Goal: Contribute content: Contribute content

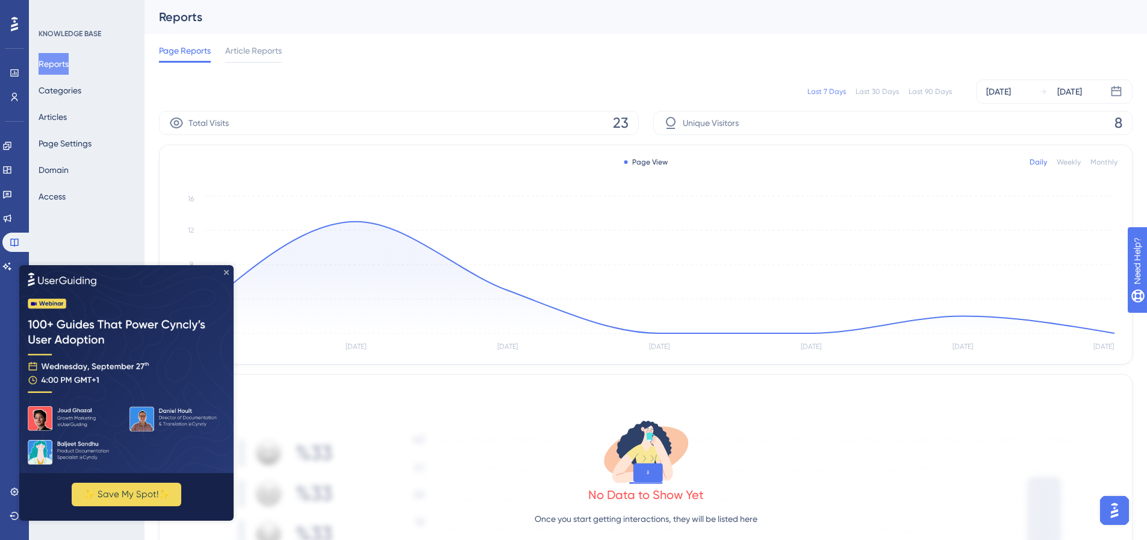
drag, startPoint x: 225, startPoint y: 271, endPoint x: 203, endPoint y: 505, distance: 235.3
click at [225, 271] on icon "Close Preview" at bounding box center [226, 271] width 5 height 5
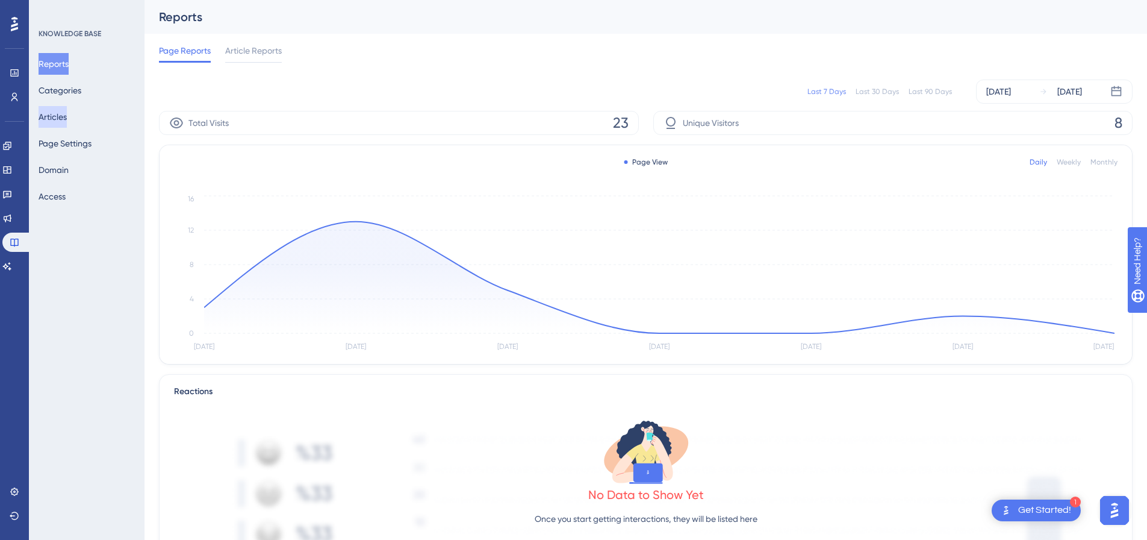
click at [51, 120] on button "Articles" at bounding box center [53, 117] width 28 height 22
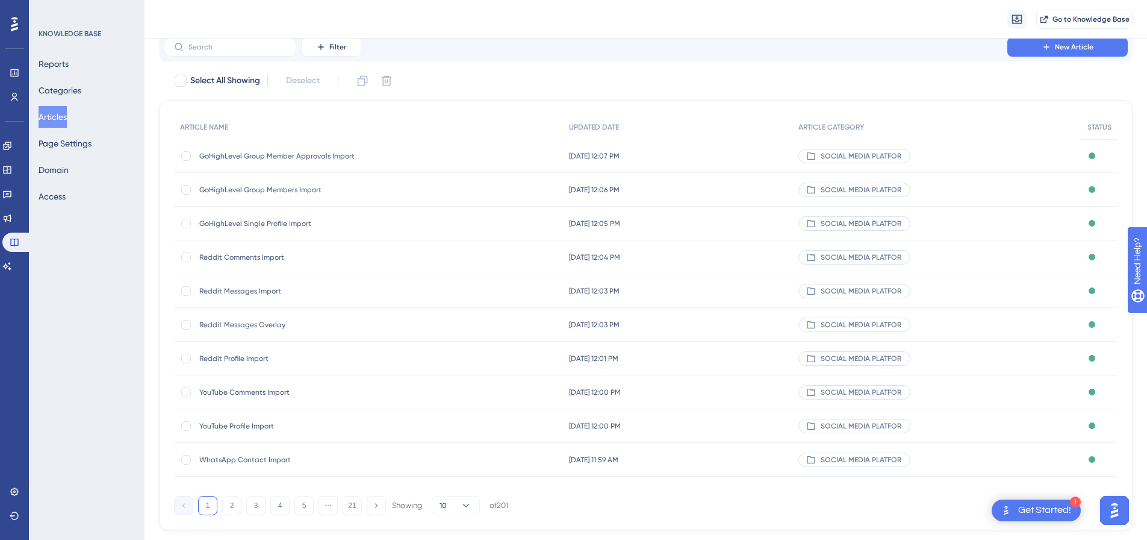
scroll to position [73, 0]
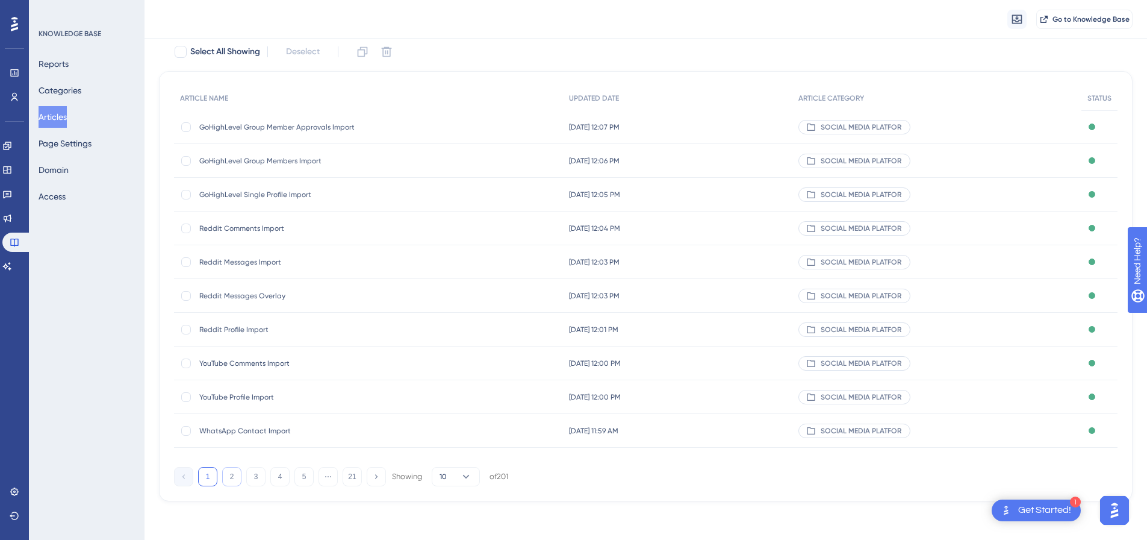
click at [228, 474] on button "2" at bounding box center [231, 476] width 19 height 19
click at [252, 481] on button "3" at bounding box center [255, 476] width 19 height 19
click at [279, 477] on button "4" at bounding box center [279, 476] width 19 height 19
click at [297, 474] on button "5" at bounding box center [303, 476] width 19 height 19
click at [306, 477] on button "6" at bounding box center [303, 476] width 19 height 19
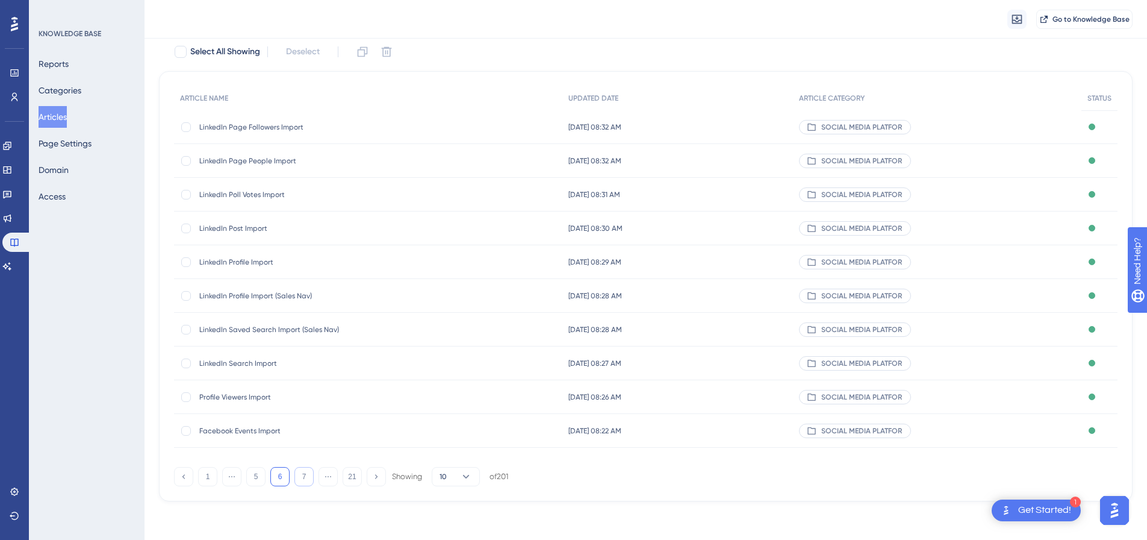
click at [308, 477] on button "7" at bounding box center [303, 476] width 19 height 19
drag, startPoint x: 232, startPoint y: 266, endPoint x: 219, endPoint y: 259, distance: 14.3
drag, startPoint x: 219, startPoint y: 259, endPoint x: 225, endPoint y: 262, distance: 6.7
click at [225, 262] on span "Facebook Overlay" at bounding box center [295, 262] width 193 height 10
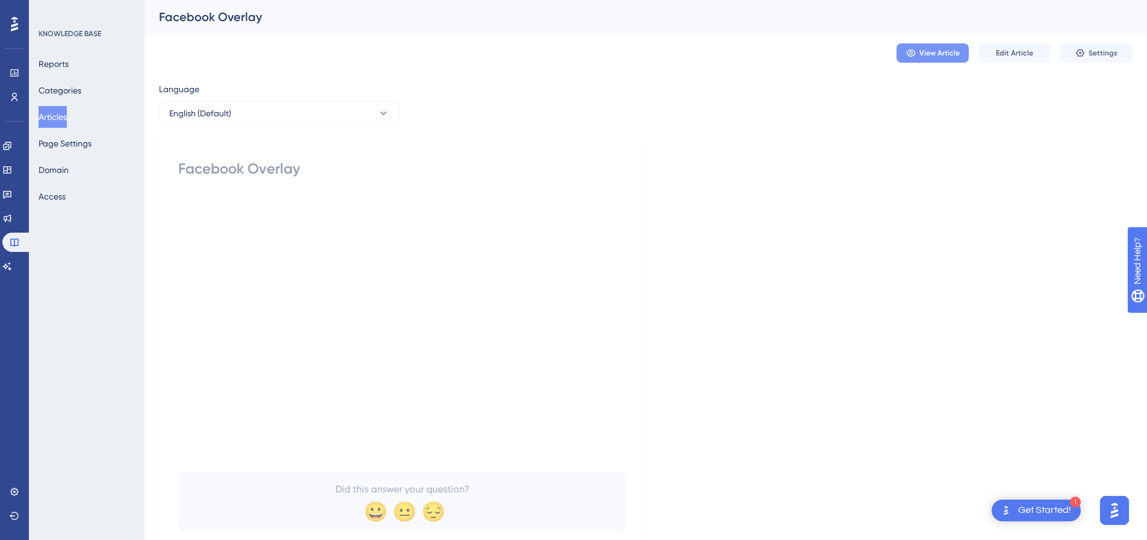
click at [934, 55] on span "View Article" at bounding box center [939, 53] width 40 height 10
click at [1013, 51] on span "Edit Article" at bounding box center [1014, 53] width 37 height 10
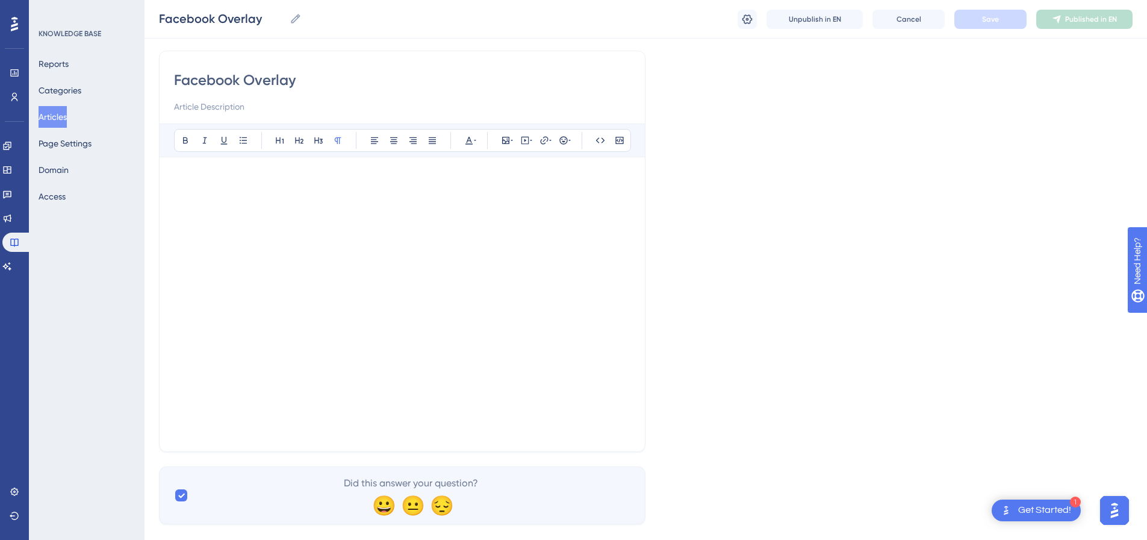
scroll to position [107, 0]
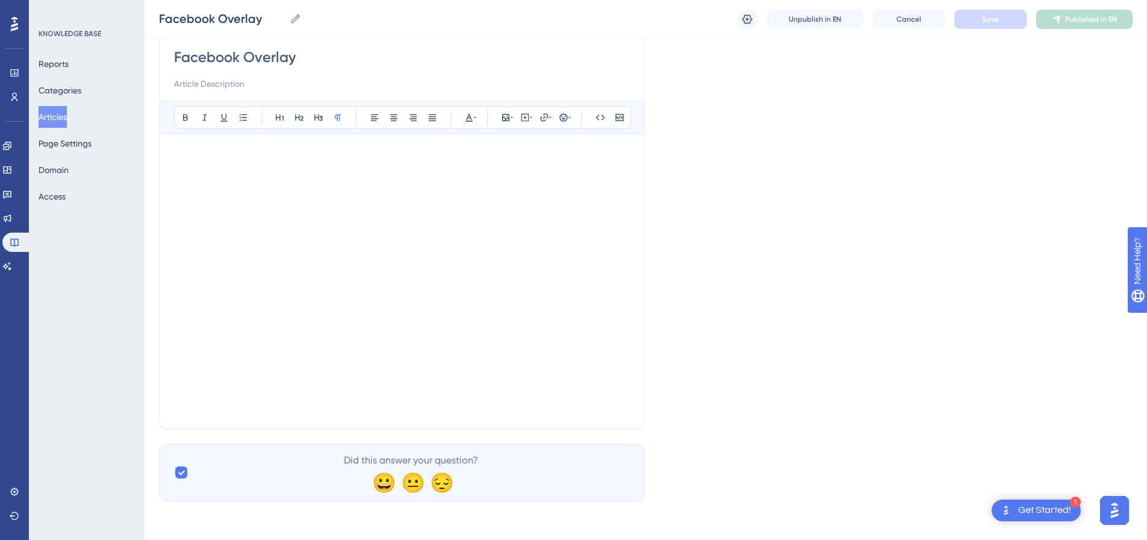
click at [523, 397] on p at bounding box center [402, 397] width 456 height 14
click at [520, 119] on icon at bounding box center [525, 118] width 10 height 10
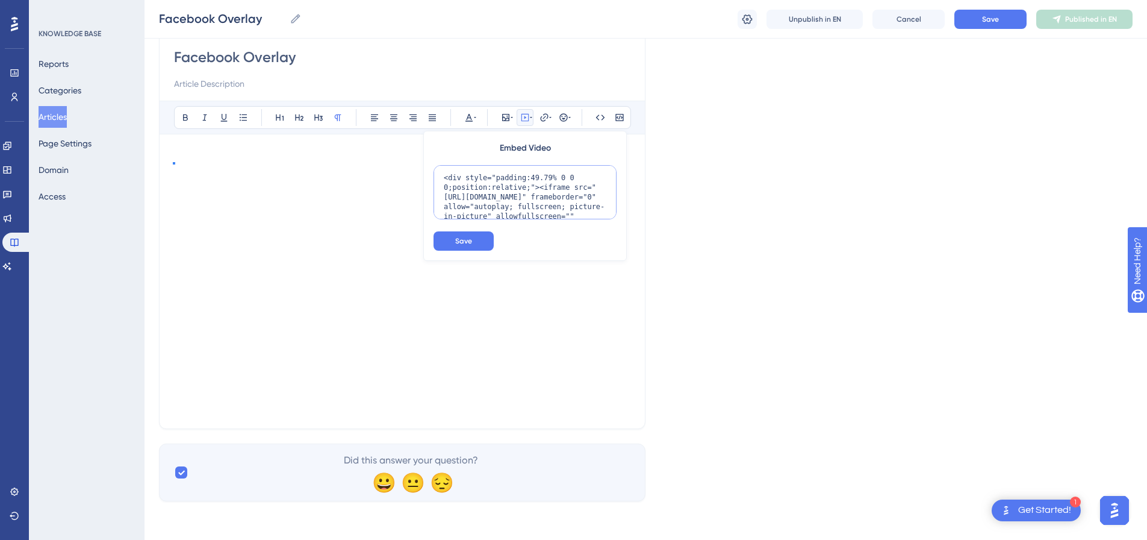
click at [518, 191] on textarea "<div style="padding:49.79% 0 0 0;position:relative;"><iframe src="[URL][DOMAIN_…" at bounding box center [525, 192] width 183 height 54
paste textarea "; clipboard-write; encrypted-media; web-share" referrerpolicy="strict-origin-wh…"
type textarea "<div style="padding:49.79% 0 0 0;position:relative;"><iframe src="[URL][DOMAIN_…"
click at [482, 235] on button "Save" at bounding box center [464, 240] width 60 height 19
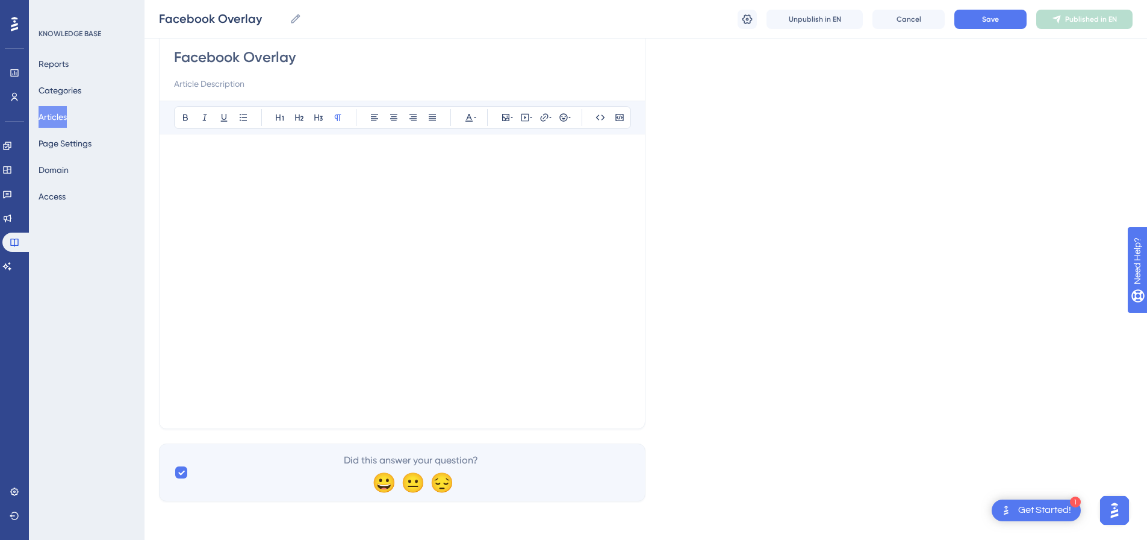
click at [543, 411] on div at bounding box center [402, 281] width 456 height 265
click at [238, 403] on div at bounding box center [402, 281] width 456 height 265
click at [636, 377] on div "Facebook Overlay Bold Italic Underline Bullet Point Heading 1 Heading 2 Heading…" at bounding box center [402, 228] width 487 height 401
click at [525, 119] on icon at bounding box center [525, 118] width 10 height 10
click at [425, 438] on div "Language English (Default) Facebook Overlay Bold Italic Underline Bullet Point …" at bounding box center [646, 235] width 974 height 531
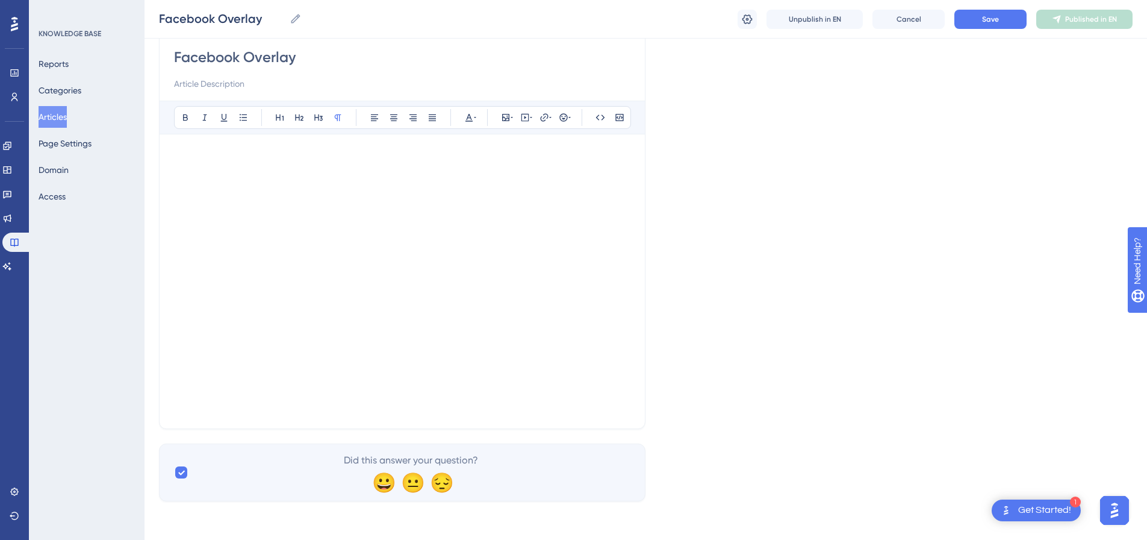
click at [300, 411] on div at bounding box center [402, 281] width 456 height 265
click at [638, 349] on div "Facebook Overlay Bold Italic Underline Bullet Point Heading 1 Heading 2 Heading…" at bounding box center [402, 228] width 487 height 401
click at [638, 384] on div "Facebook Overlay Bold Italic Underline Bullet Point Heading 1 Heading 2 Heading…" at bounding box center [402, 228] width 487 height 401
click at [637, 373] on div "Facebook Overlay Bold Italic Underline Bullet Point Heading 1 Heading 2 Heading…" at bounding box center [402, 228] width 487 height 401
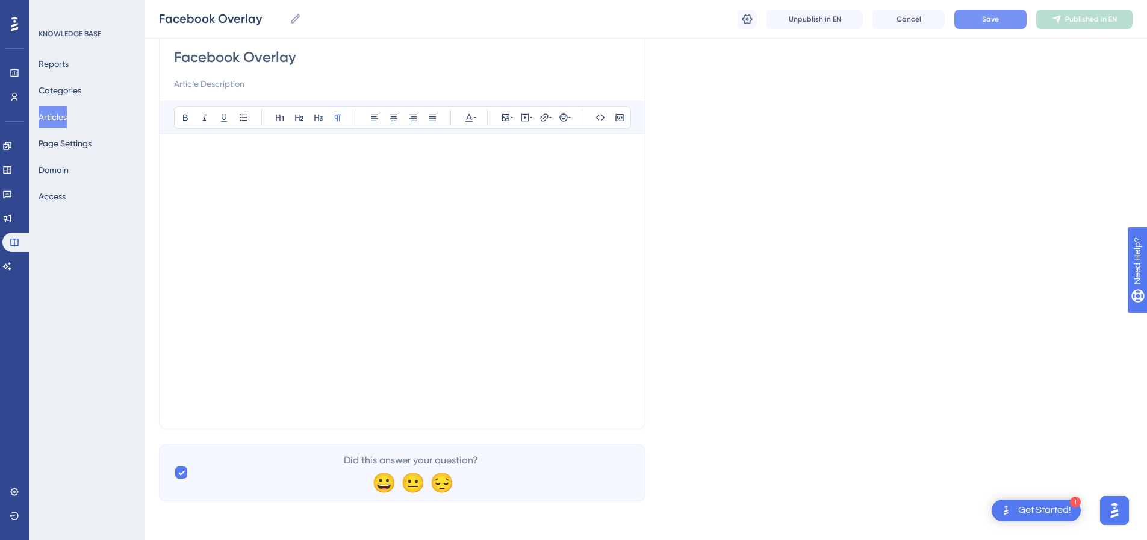
click at [993, 17] on span "Save" at bounding box center [990, 19] width 17 height 10
click at [1093, 28] on button "Publish in EN" at bounding box center [1084, 19] width 96 height 19
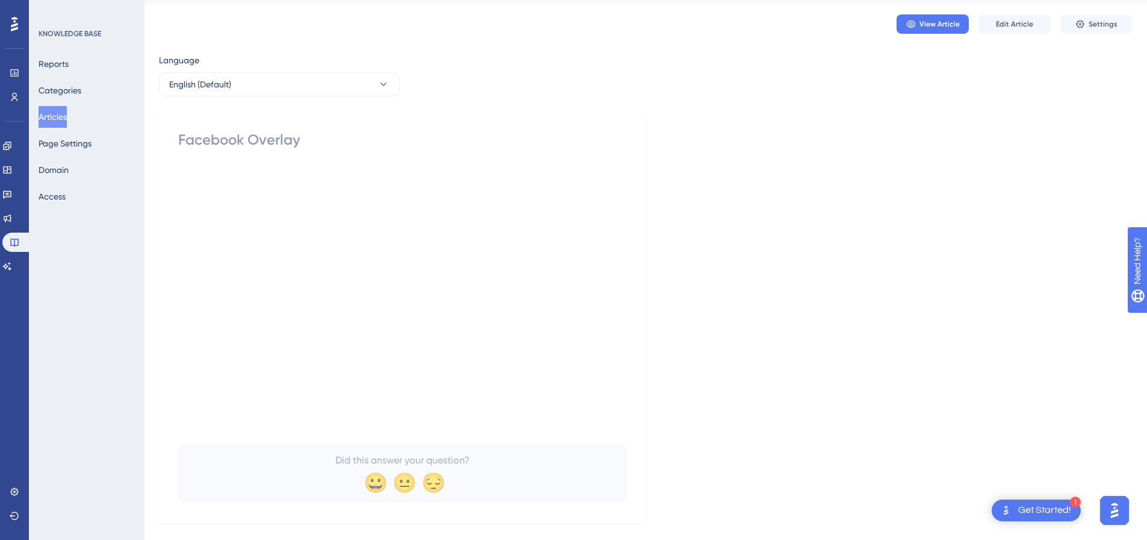
scroll to position [0, 0]
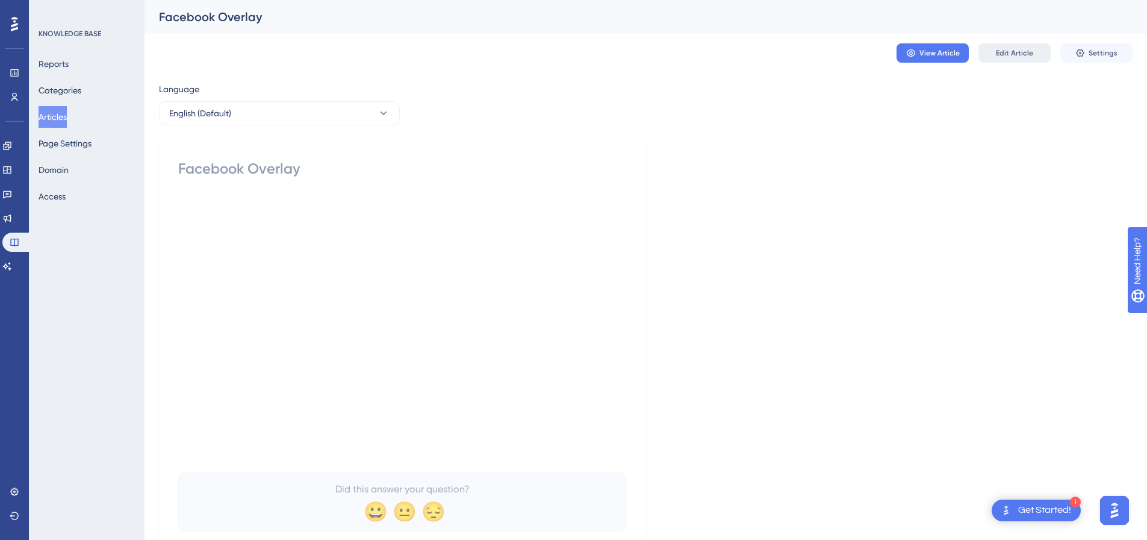
click at [1016, 54] on span "Edit Article" at bounding box center [1014, 53] width 37 height 10
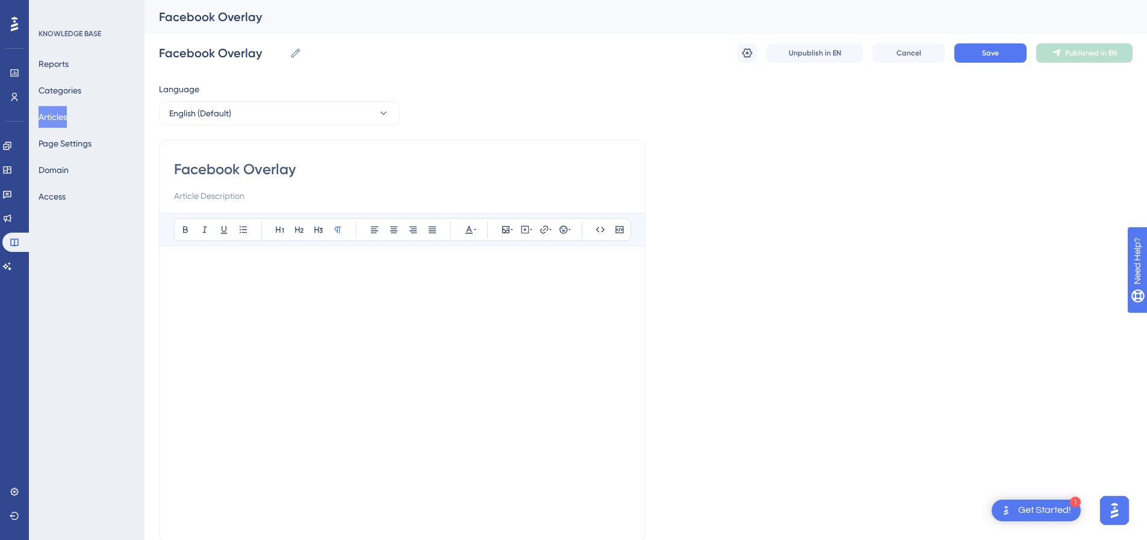
click at [703, 488] on div "Language English (Default) Facebook Overlay Bold Italic Underline Bullet Point …" at bounding box center [646, 347] width 974 height 531
click at [247, 507] on div at bounding box center [402, 393] width 456 height 265
click at [642, 258] on div "Facebook Overlay Bold Italic Underline Bullet Point Heading 1 Heading 2 Heading…" at bounding box center [402, 340] width 487 height 401
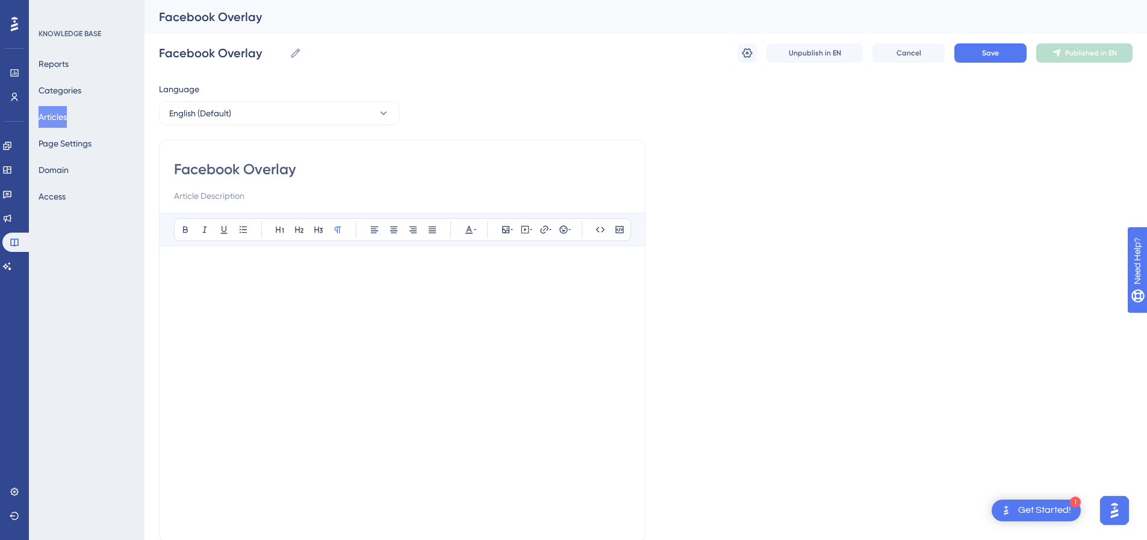
click at [642, 258] on div "Facebook Overlay Bold Italic Underline Bullet Point Heading 1 Heading 2 Heading…" at bounding box center [402, 340] width 487 height 401
click at [902, 53] on span "Cancel" at bounding box center [909, 53] width 25 height 10
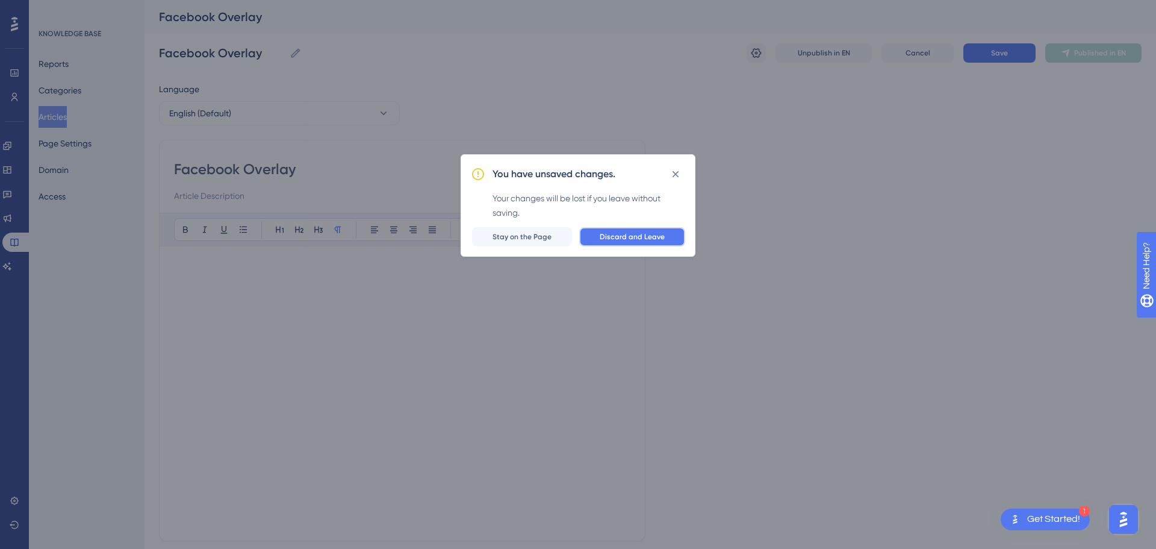
click at [603, 237] on span "Discard and Leave" at bounding box center [632, 237] width 65 height 10
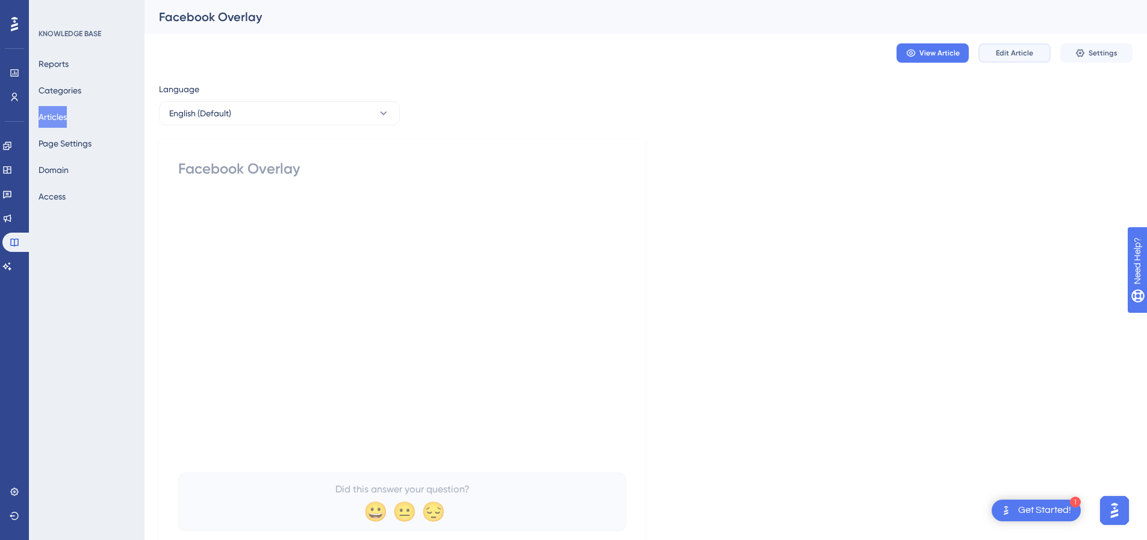
click at [1012, 56] on span "Edit Article" at bounding box center [1014, 53] width 37 height 10
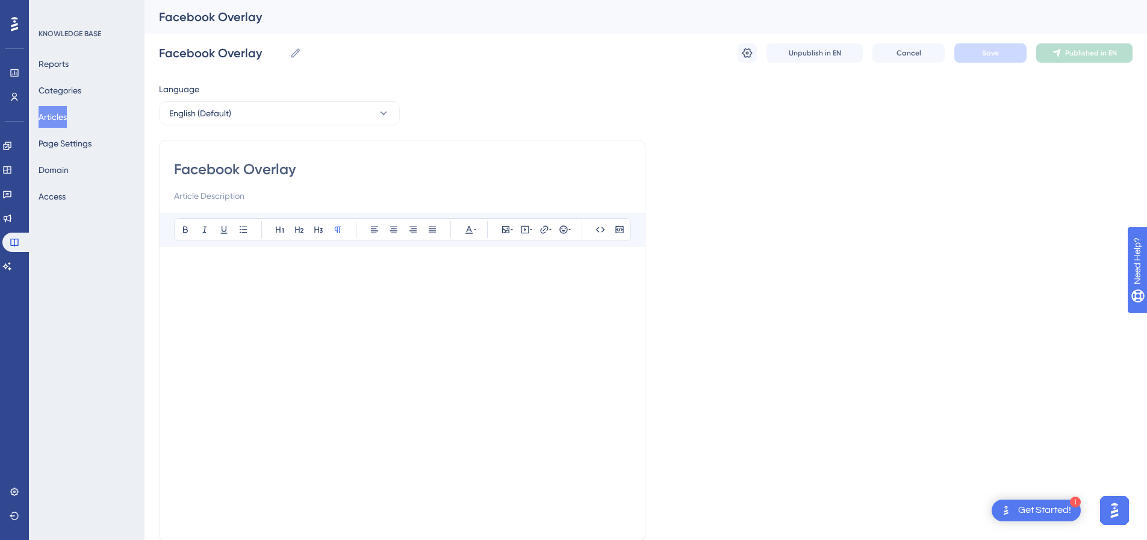
click at [632, 497] on div "Facebook Overlay Bold Italic Underline Bullet Point Heading 1 Heading 2 Heading…" at bounding box center [402, 340] width 487 height 401
click at [637, 482] on div "Facebook Overlay Bold Italic Underline Bullet Point Heading 1 Heading 2 Heading…" at bounding box center [402, 340] width 487 height 401
click at [261, 51] on input "Facebook Overlay" at bounding box center [222, 53] width 126 height 17
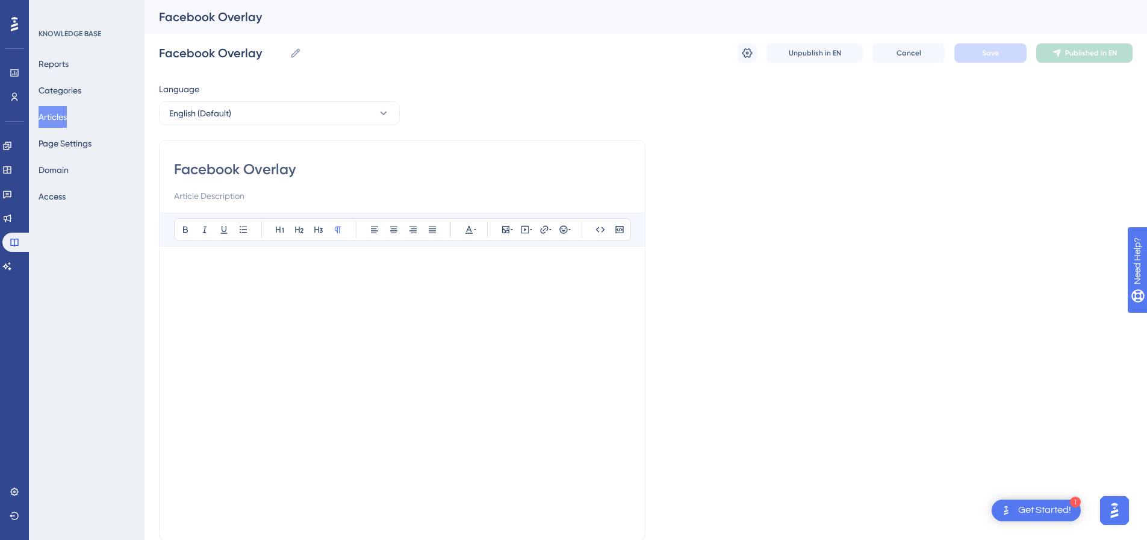
click at [67, 118] on button "Articles" at bounding box center [53, 117] width 28 height 22
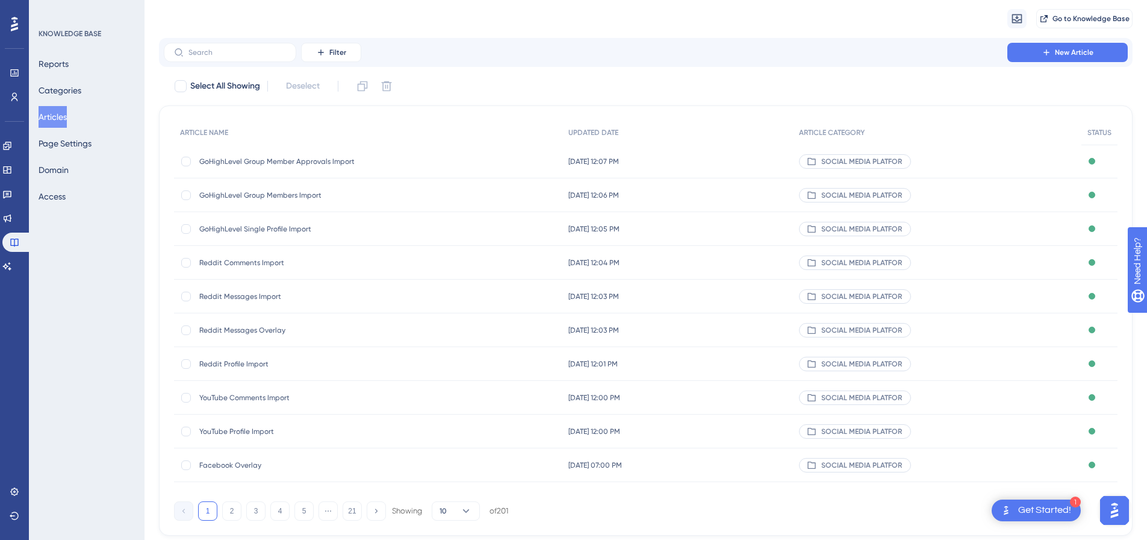
scroll to position [69, 0]
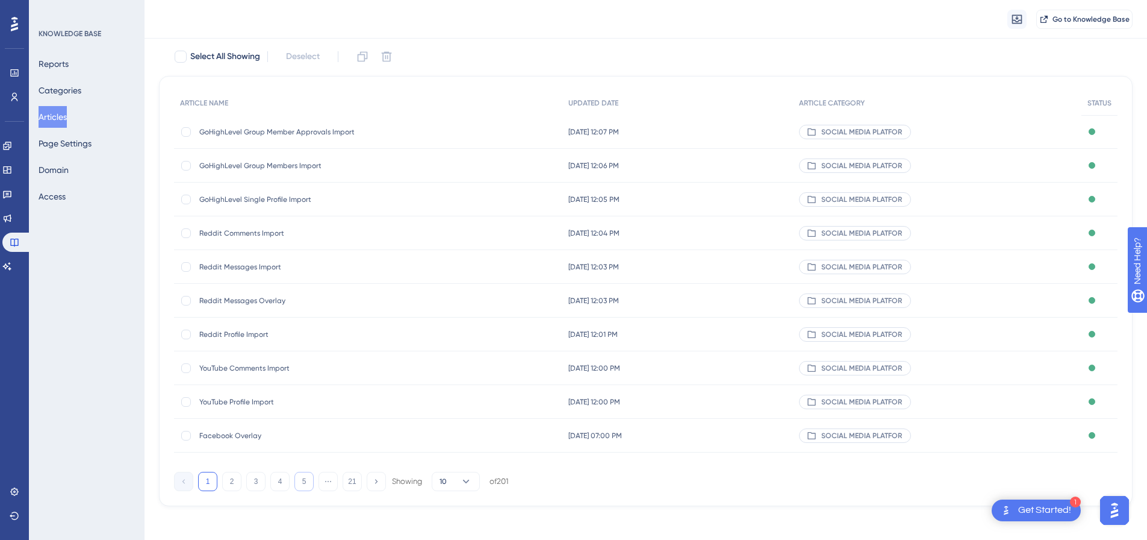
click at [301, 481] on button "5" at bounding box center [303, 480] width 19 height 19
click at [209, 479] on button "1" at bounding box center [207, 480] width 19 height 19
click at [187, 435] on div at bounding box center [186, 436] width 10 height 10
click at [385, 60] on icon at bounding box center [387, 57] width 12 height 12
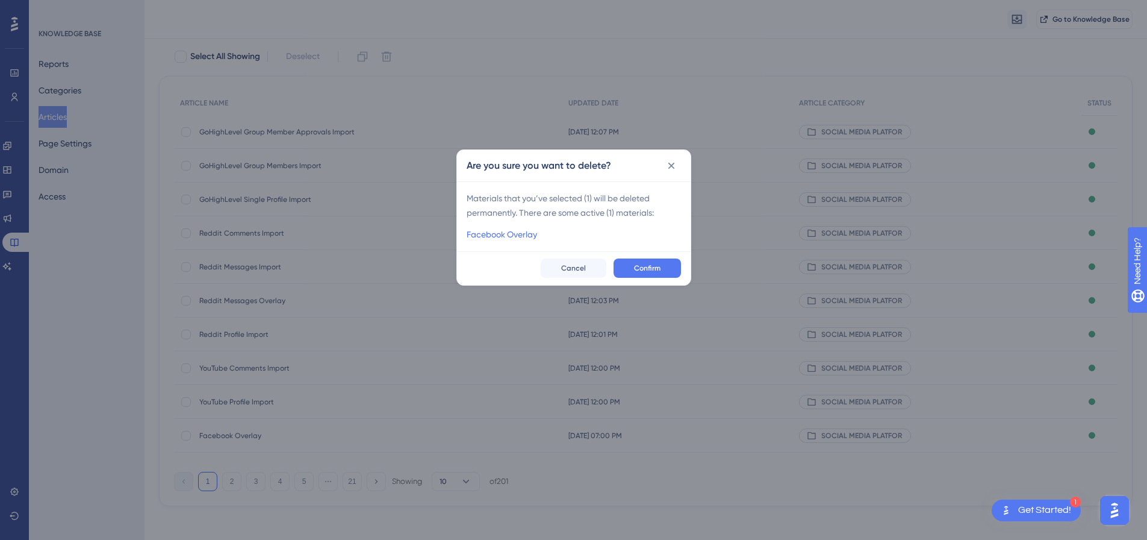
checkbox input "false"
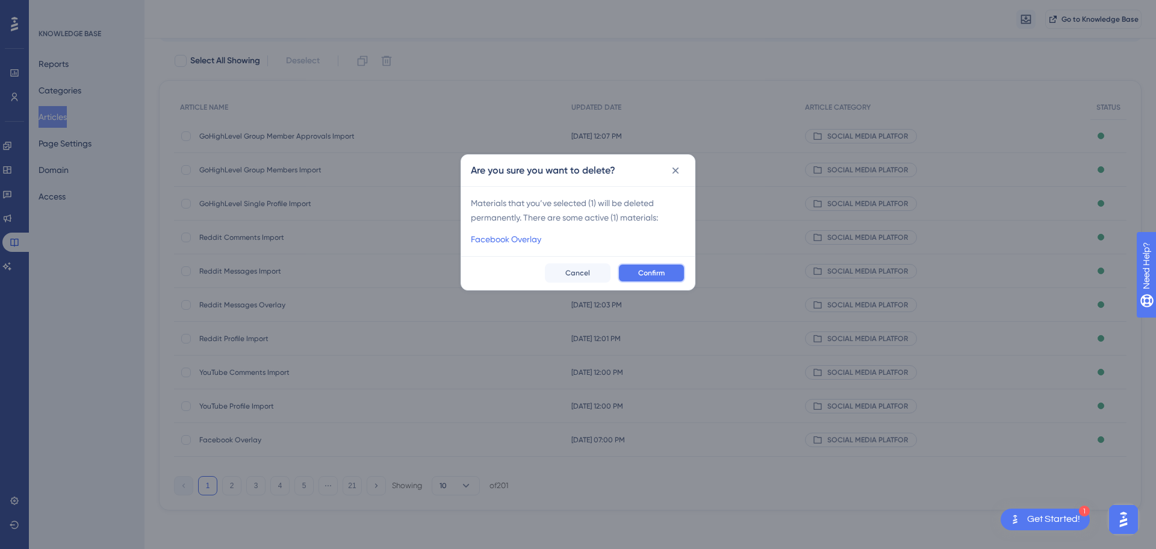
click at [633, 265] on button "Confirm" at bounding box center [651, 272] width 67 height 19
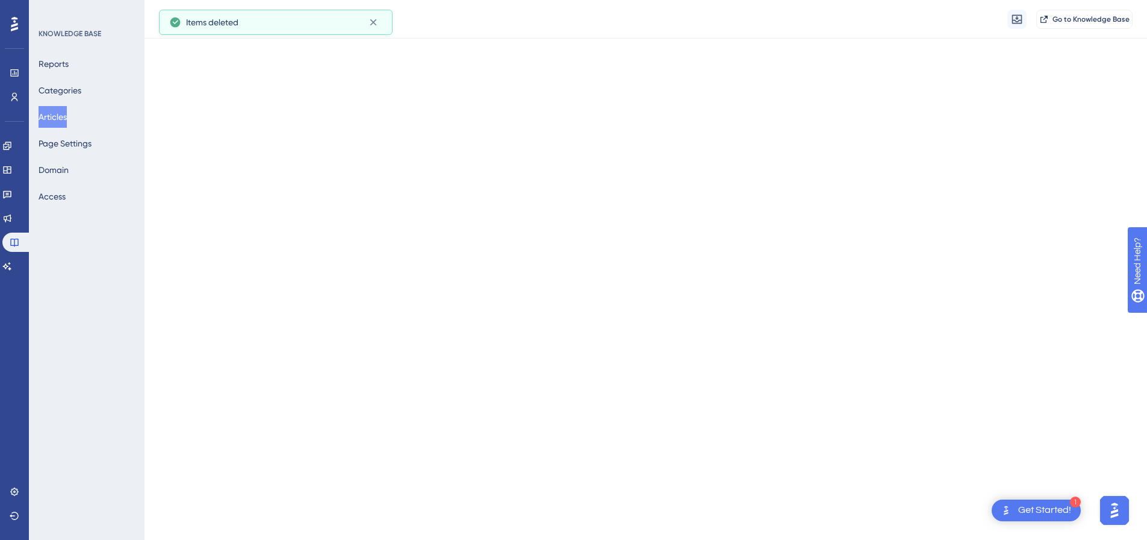
scroll to position [0, 0]
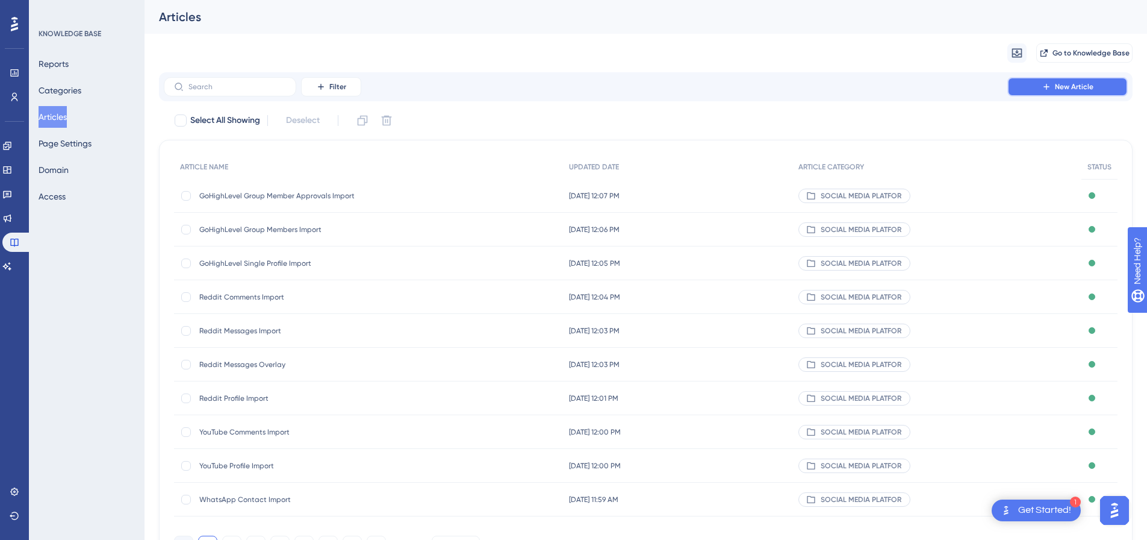
click at [1025, 84] on button "New Article" at bounding box center [1067, 86] width 120 height 19
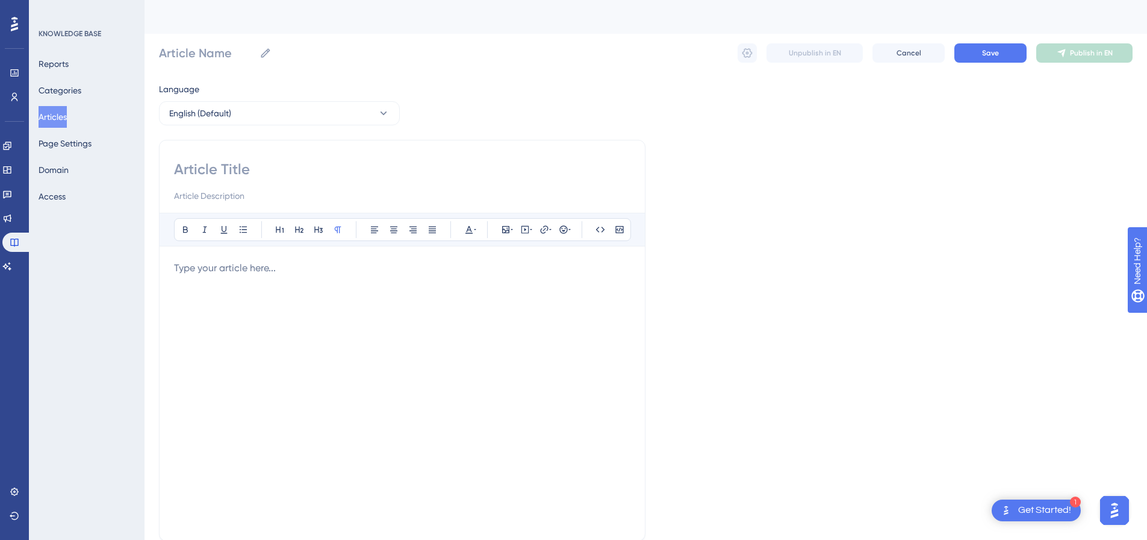
click at [245, 171] on input at bounding box center [402, 169] width 456 height 19
paste input "Facebook Overlay"
type input "Facebook Overlay"
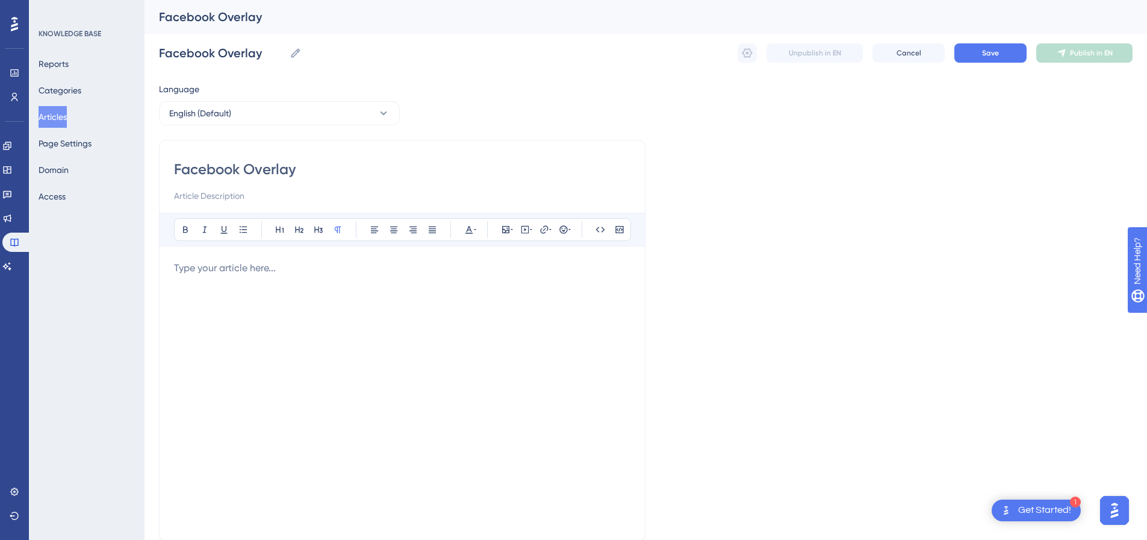
click at [403, 288] on div at bounding box center [402, 393] width 456 height 265
click at [412, 279] on div at bounding box center [402, 393] width 456 height 265
click at [524, 229] on icon at bounding box center [525, 229] width 2 height 3
click at [519, 285] on textarea at bounding box center [525, 304] width 183 height 54
paste textarea "<div style="padding:49.79% 0 0 0;position:relative;"><iframe src="[URL][DOMAIN_…"
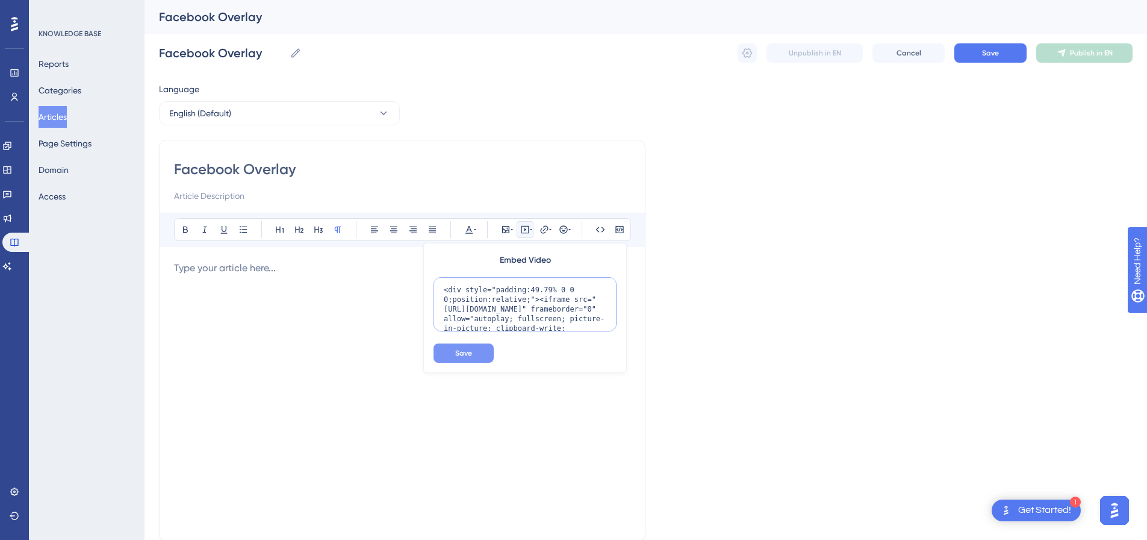
scroll to position [117, 0]
type textarea "<div style="padding:49.79% 0 0 0;position:relative;"><iframe src="[URL][DOMAIN_…"
click at [467, 362] on button "Save" at bounding box center [464, 352] width 60 height 19
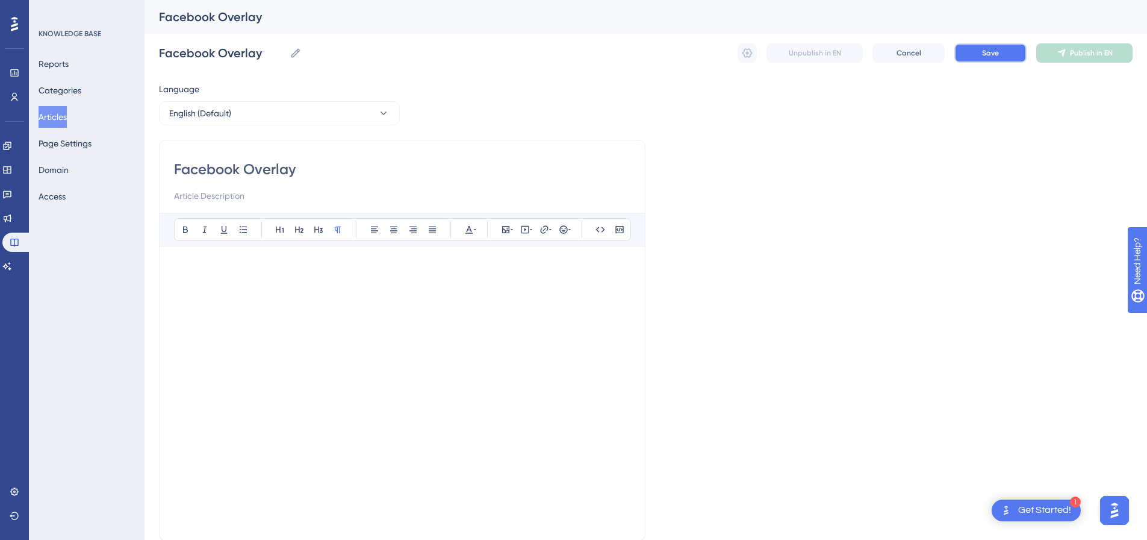
click at [1016, 49] on button "Save" at bounding box center [990, 52] width 72 height 19
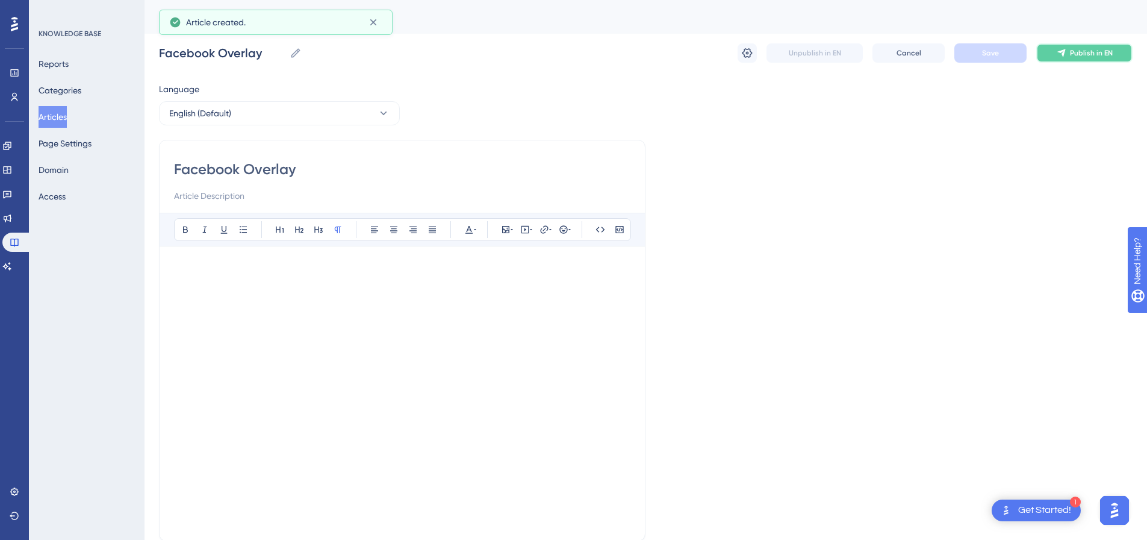
click at [1077, 52] on span "Publish in EN" at bounding box center [1091, 53] width 43 height 10
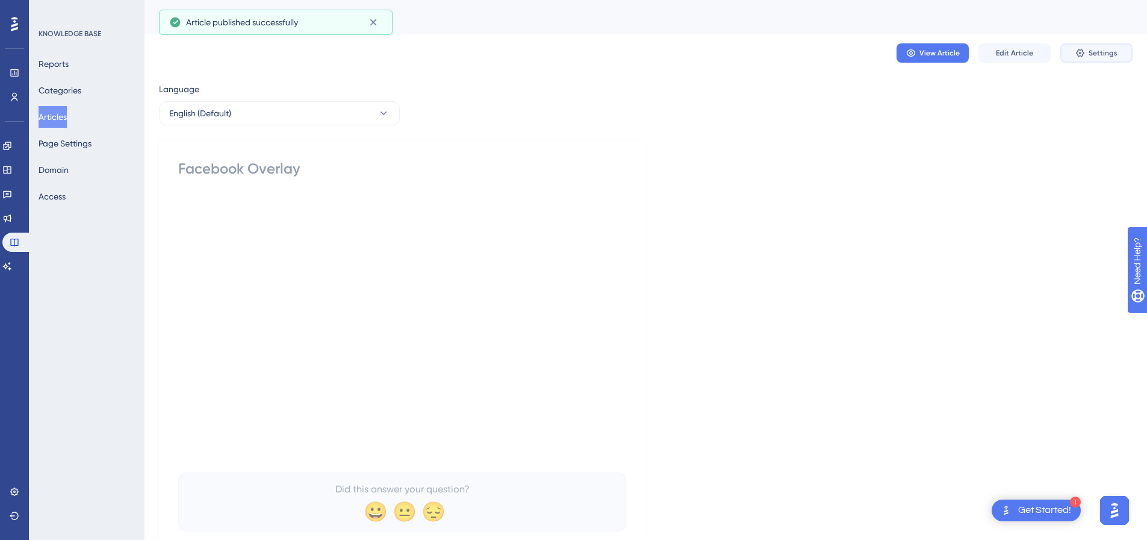
click at [1081, 50] on icon at bounding box center [1080, 53] width 8 height 8
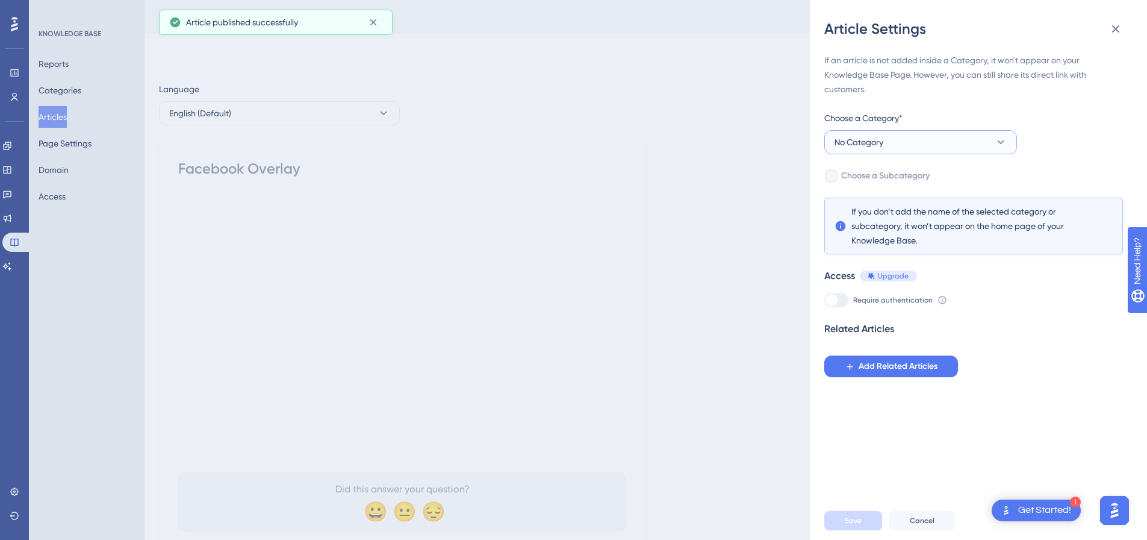
click at [879, 140] on span "No Category" at bounding box center [859, 142] width 49 height 14
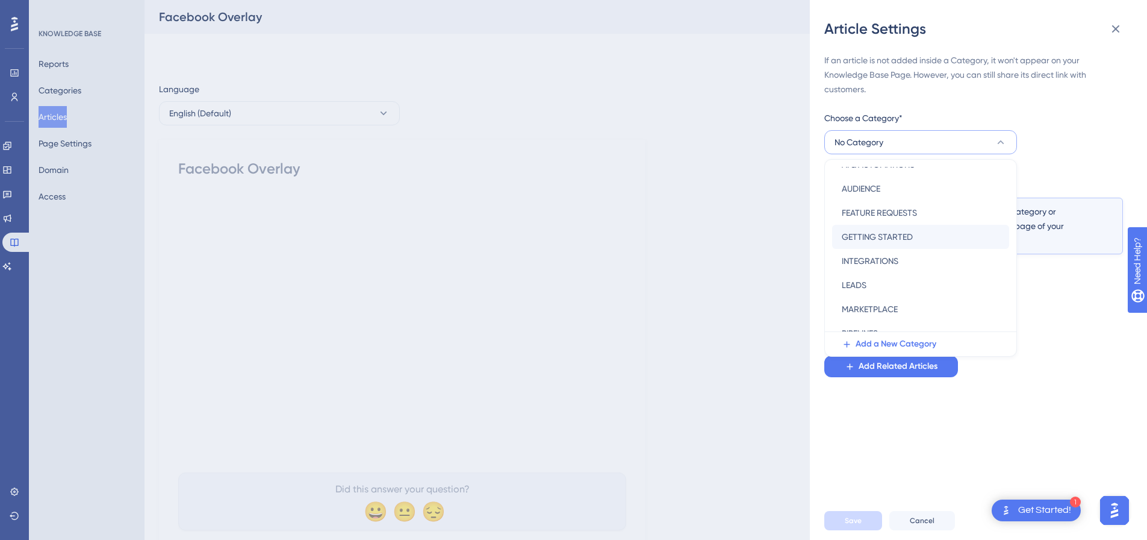
scroll to position [173, 0]
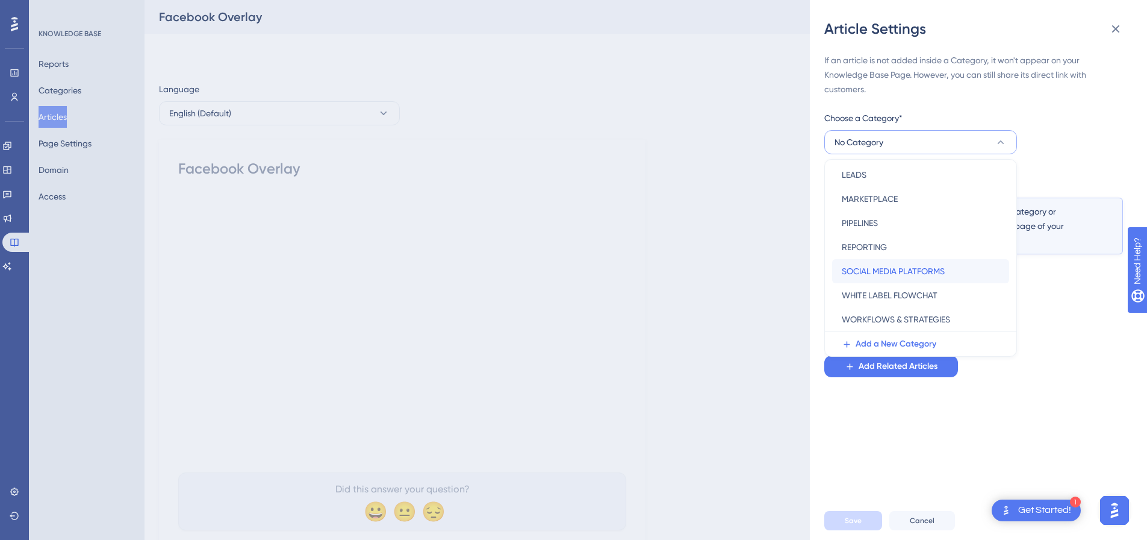
click at [888, 270] on span "SOCIAL MEDIA PLATFORMS" at bounding box center [893, 271] width 103 height 14
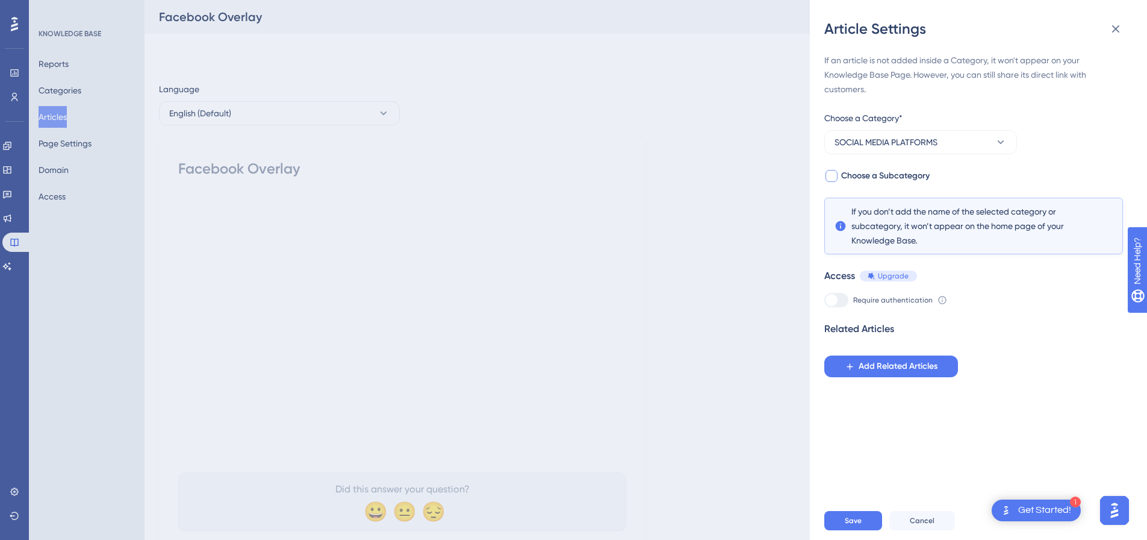
click at [836, 170] on div at bounding box center [831, 176] width 14 height 14
checkbox input "true"
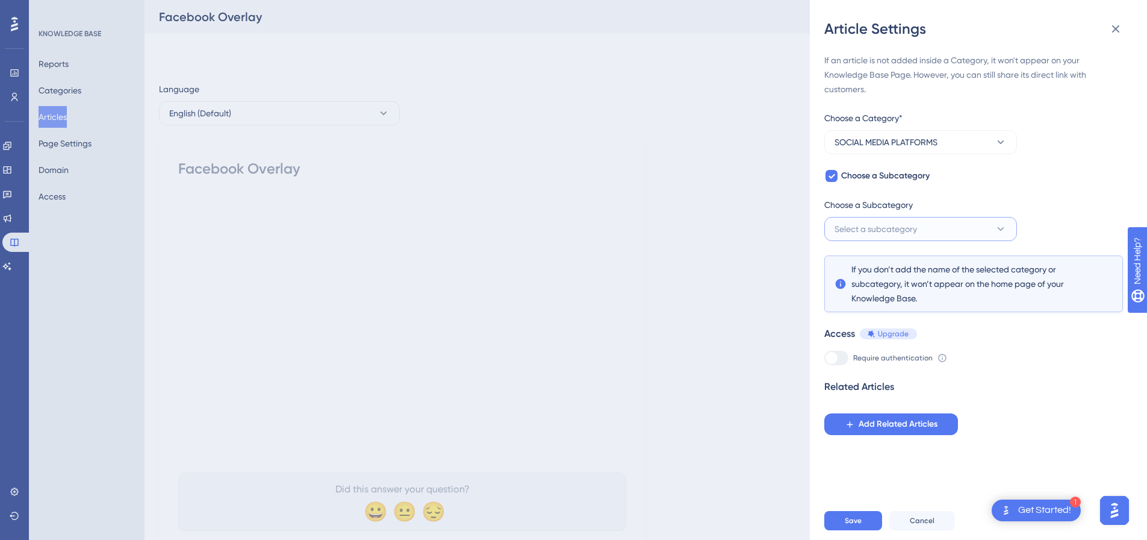
click at [863, 220] on button "Select a subcategory" at bounding box center [920, 229] width 193 height 24
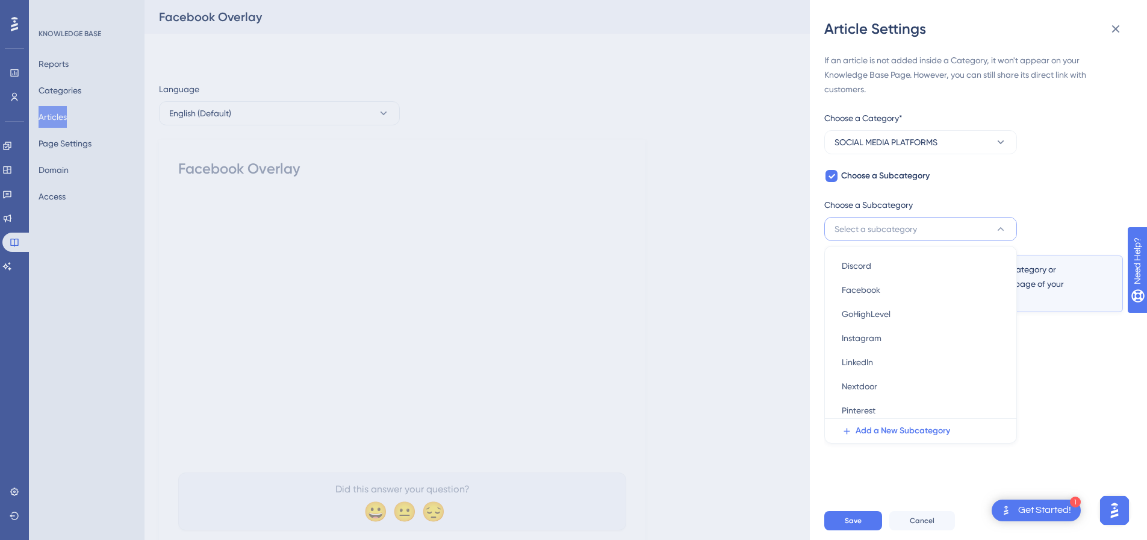
scroll to position [63, 0]
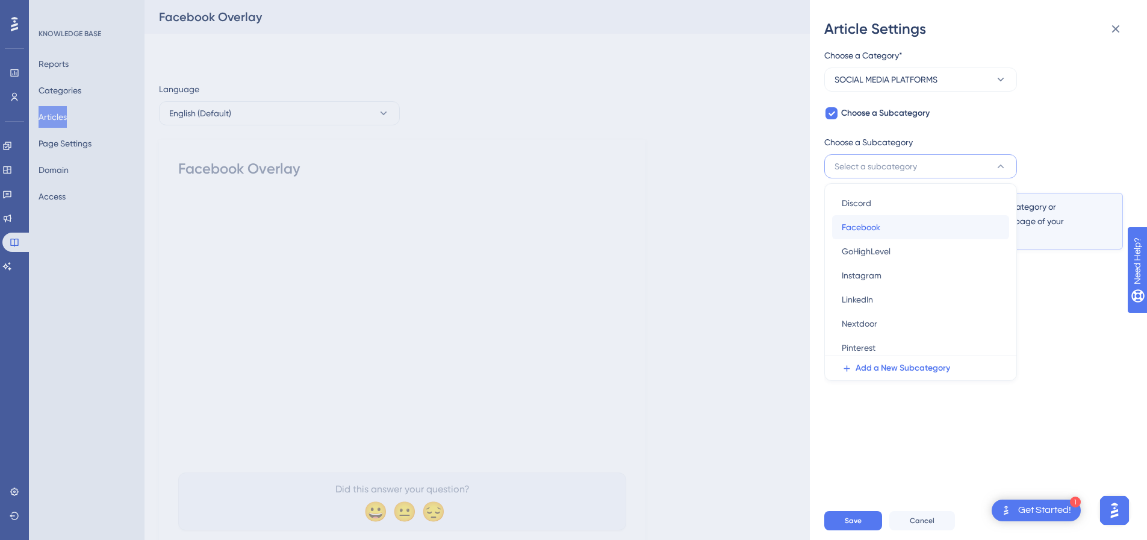
click at [865, 225] on span "Facebook" at bounding box center [861, 227] width 39 height 14
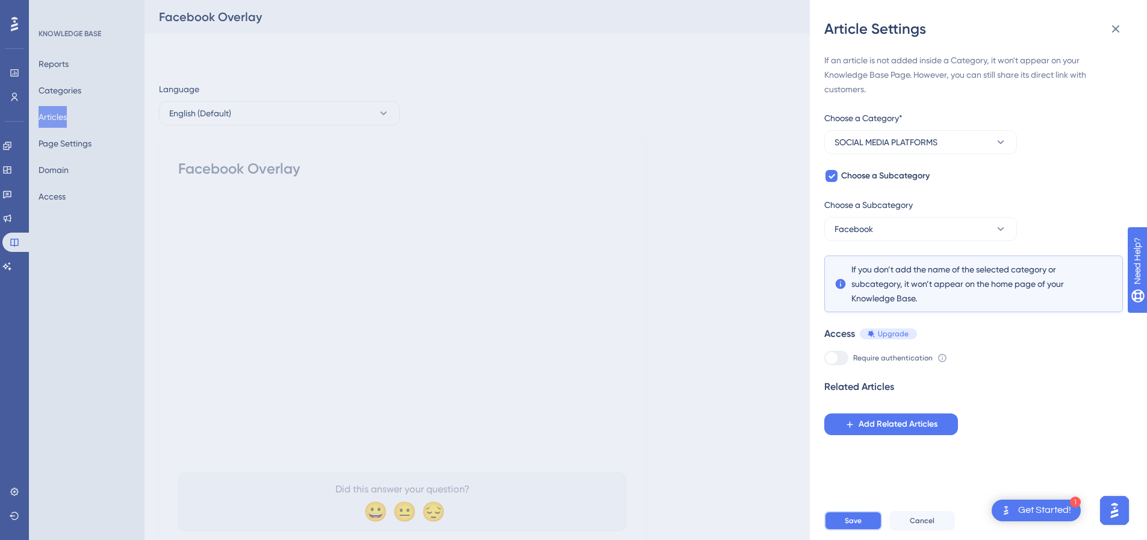
click at [844, 528] on button "Save" at bounding box center [853, 520] width 58 height 19
